Goal: Information Seeking & Learning: Learn about a topic

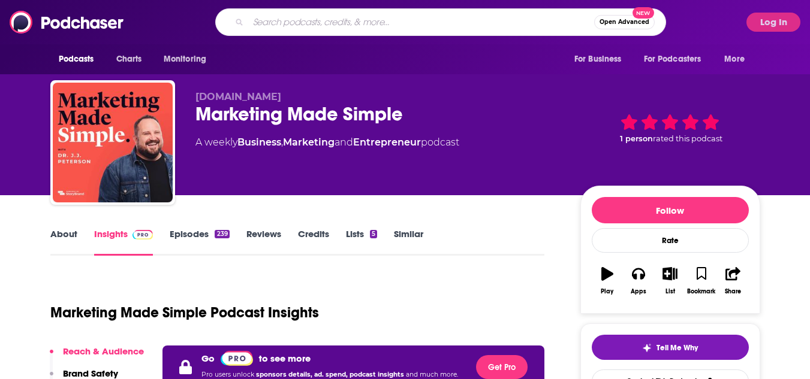
click at [289, 20] on input "Search podcasts, credits, & more..." at bounding box center [421, 22] width 346 height 19
paste input "Women Your Mother Warned You About"
type input "Women Your Mother Warned You About"
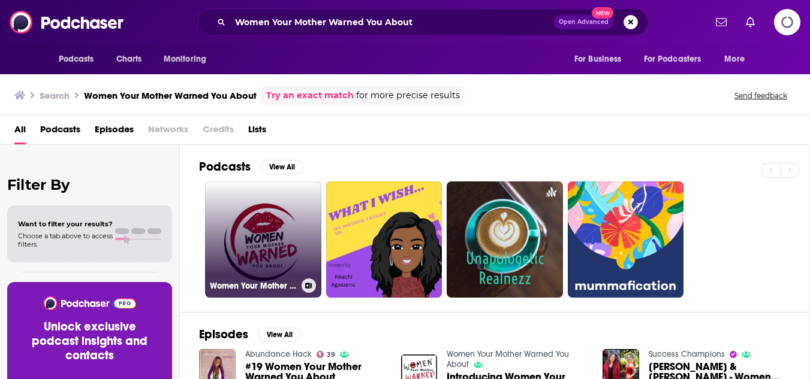
click at [251, 222] on link "Women Your Mother Warned You About" at bounding box center [263, 240] width 116 height 116
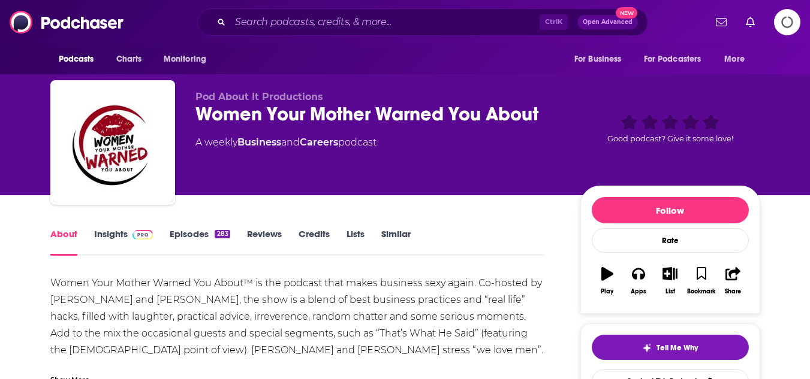
scroll to position [24, 0]
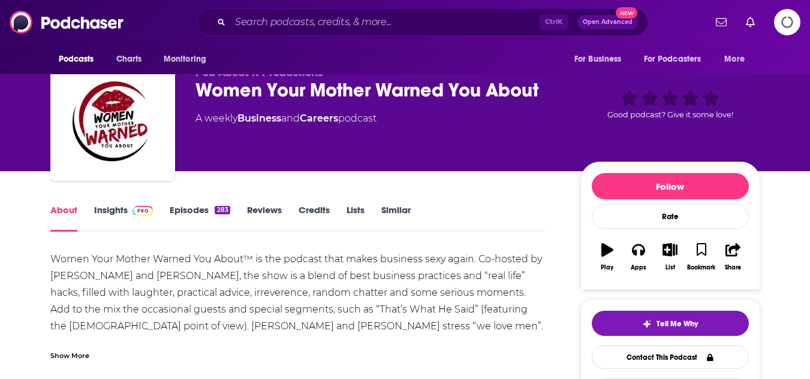
click at [130, 212] on link "Insights" at bounding box center [123, 218] width 59 height 28
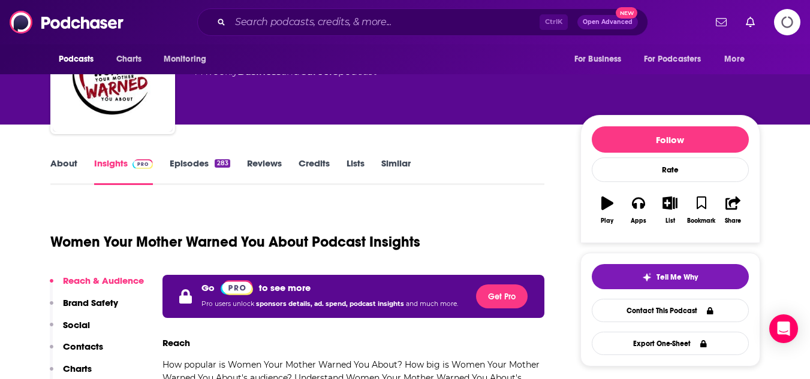
scroll to position [48, 0]
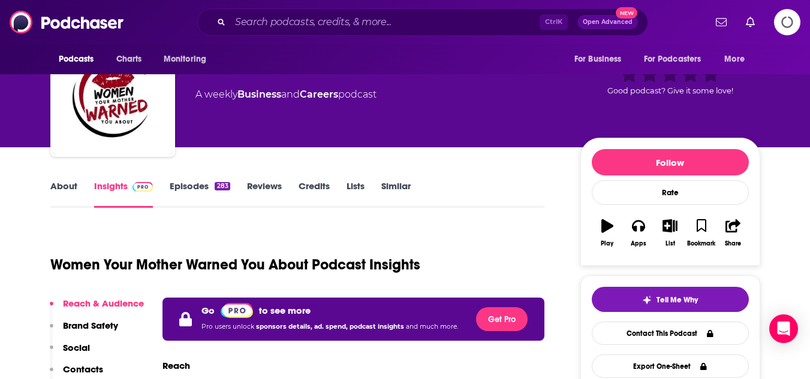
click at [790, 17] on icon "Logging in" at bounding box center [787, 22] width 34 height 34
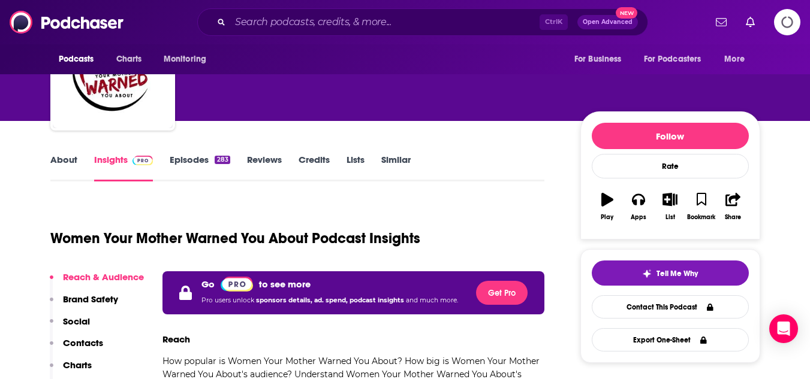
scroll to position [0, 0]
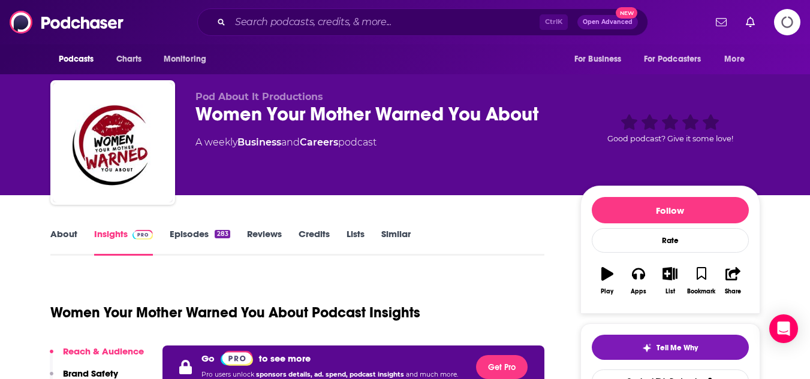
click at [790, 22] on icon "Logging in" at bounding box center [787, 22] width 28 height 28
